Goal: Task Accomplishment & Management: Use online tool/utility

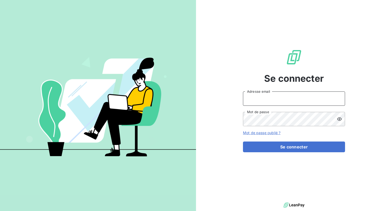
click at [261, 103] on input "Adresse email" at bounding box center [294, 98] width 102 height 14
type input "[PERSON_NAME][EMAIL_ADDRESS][DOMAIN_NAME]"
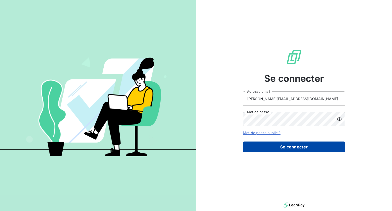
click at [279, 147] on button "Se connecter" at bounding box center [294, 147] width 102 height 11
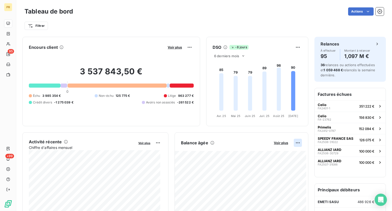
click at [292, 142] on html "PR 95 +99 Tableau de bord Actions Filtrer Encours client Voir plus 3 537 843,50…" at bounding box center [196, 105] width 392 height 211
click at [279, 153] on div "Exporter" at bounding box center [282, 154] width 29 height 8
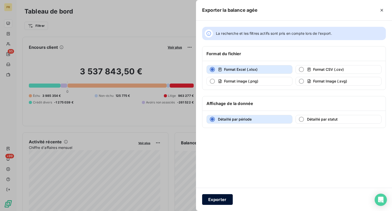
click at [218, 198] on button "Exporter" at bounding box center [217, 199] width 31 height 11
